Goal: Task Accomplishment & Management: Use online tool/utility

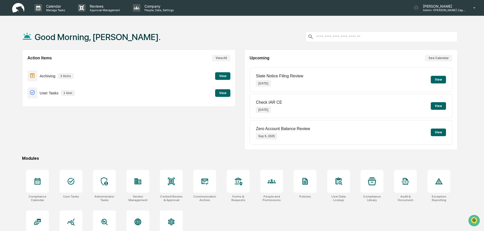
click at [221, 76] on button "View" at bounding box center [222, 76] width 15 height 8
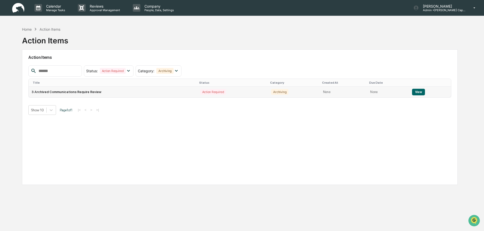
click at [422, 93] on button "View" at bounding box center [418, 92] width 13 height 7
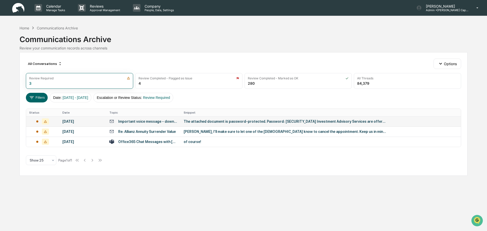
click at [210, 122] on div "The attached document is password-protected. Password: [SECURITY_DATA] Investme…" at bounding box center [285, 121] width 203 height 4
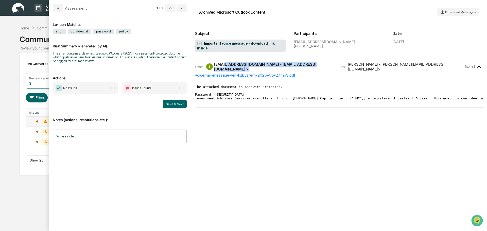
drag, startPoint x: 301, startPoint y: 61, endPoint x: 222, endPoint y: 61, distance: 79.1
click at [222, 62] on div "from: I [EMAIL_ADDRESS][DOMAIN_NAME] <[EMAIL_ADDRESS][DOMAIN_NAME]> to: [PERSON…" at bounding box center [329, 67] width 269 height 10
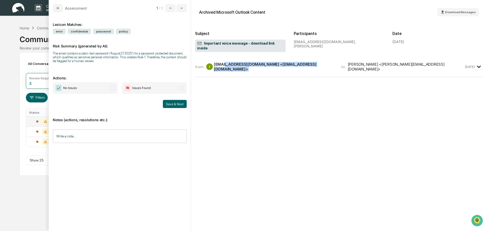
copy div "[DOMAIN_NAME] <[EMAIL_ADDRESS][DOMAIN_NAME]>"
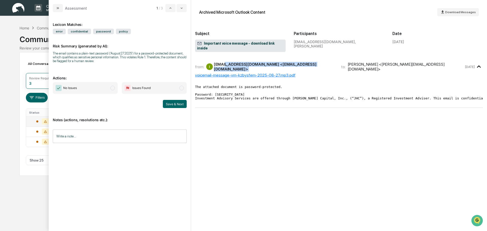
click at [128, 86] on img "modal" at bounding box center [127, 88] width 6 height 6
click at [129, 129] on div "Notes (actions, resolutions etc.): Write a note... Write a note..." at bounding box center [120, 128] width 134 height 41
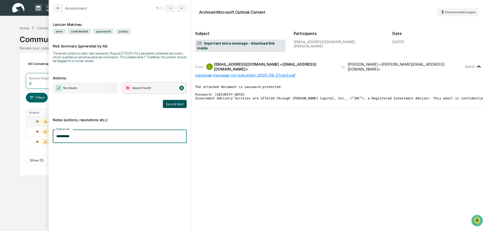
type input "**********"
click at [171, 103] on button "Save & Next" at bounding box center [175, 104] width 24 height 8
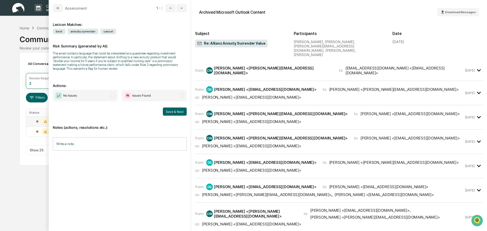
click at [305, 65] on div "from: [PERSON_NAME] <[PERSON_NAME][EMAIL_ADDRESS][DOMAIN_NAME]> to: [EMAIL_ADDR…" at bounding box center [339, 70] width 288 height 12
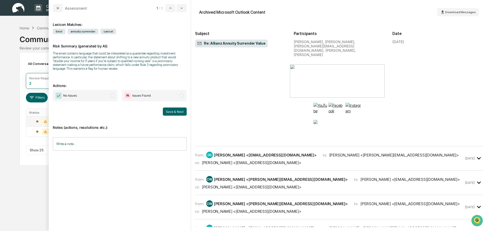
scroll to position [254, 0]
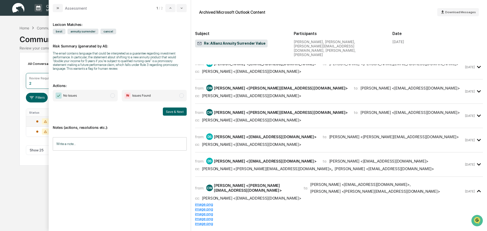
click at [277, 158] on div "DS [PERSON_NAME] <[EMAIL_ADDRESS][DOMAIN_NAME]>" at bounding box center [261, 161] width 110 height 7
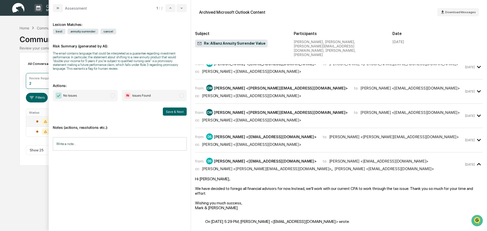
click at [250, 133] on div "from: DS [PERSON_NAME] <[EMAIL_ADDRESS][DOMAIN_NAME]> to: [PERSON_NAME] <[PERSO…" at bounding box center [329, 139] width 269 height 13
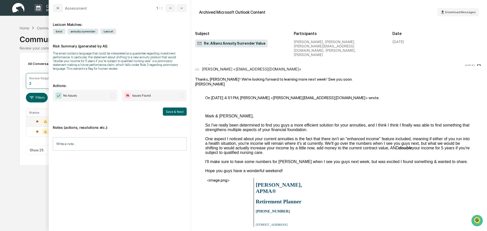
scroll to position [330, 0]
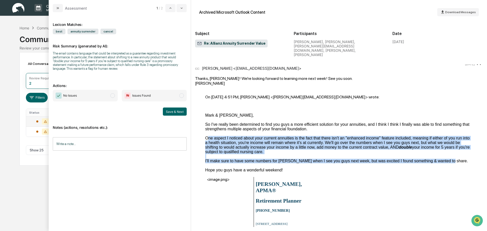
drag, startPoint x: 203, startPoint y: 129, endPoint x: 461, endPoint y: 148, distance: 258.8
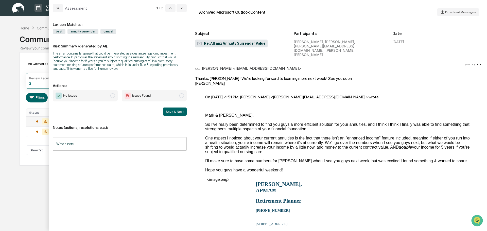
click at [142, 94] on span "Issues Found" at bounding box center [141, 95] width 19 height 5
click at [93, 144] on input "Write a note..." at bounding box center [120, 143] width 134 height 13
click at [70, 154] on div "*" at bounding box center [119, 161] width 133 height 25
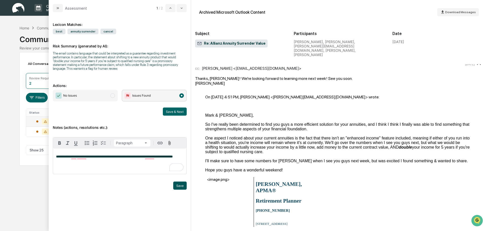
click at [183, 186] on button "Save" at bounding box center [179, 186] width 13 height 8
